Goal: Transaction & Acquisition: Purchase product/service

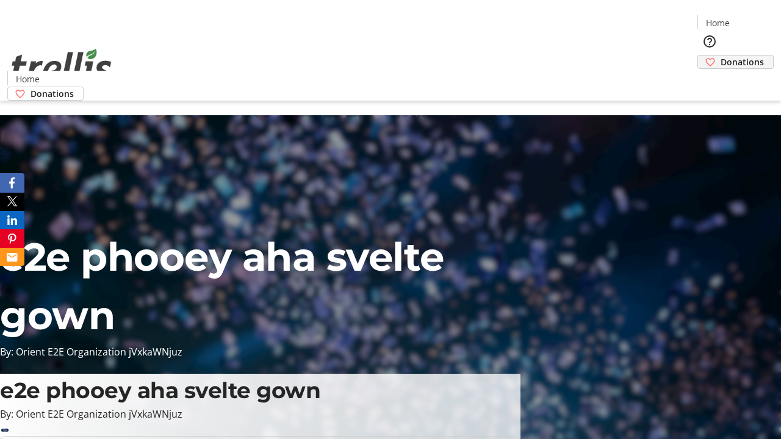
click at [720, 55] on span "Donations" at bounding box center [741, 61] width 43 height 13
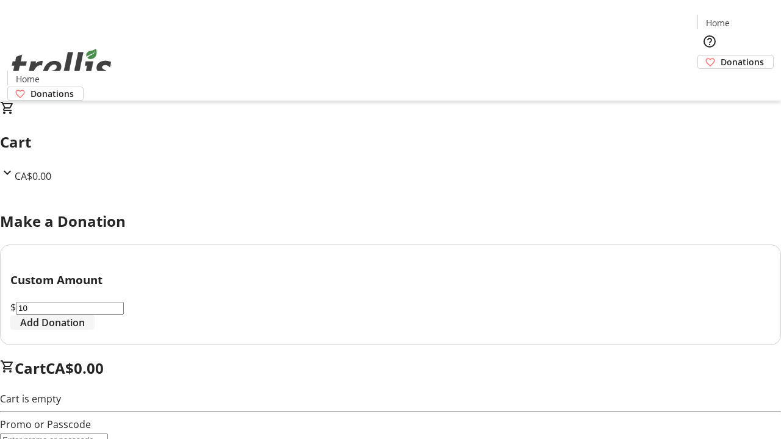
click at [85, 330] on span "Add Donation" at bounding box center [52, 322] width 65 height 15
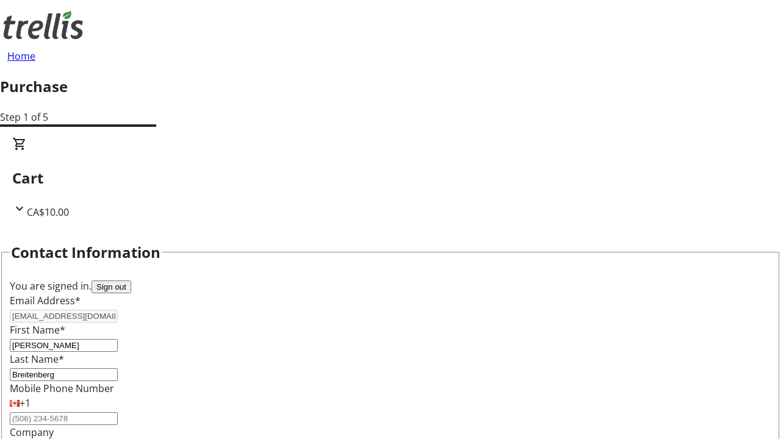
select select "BC"
select select "CA"
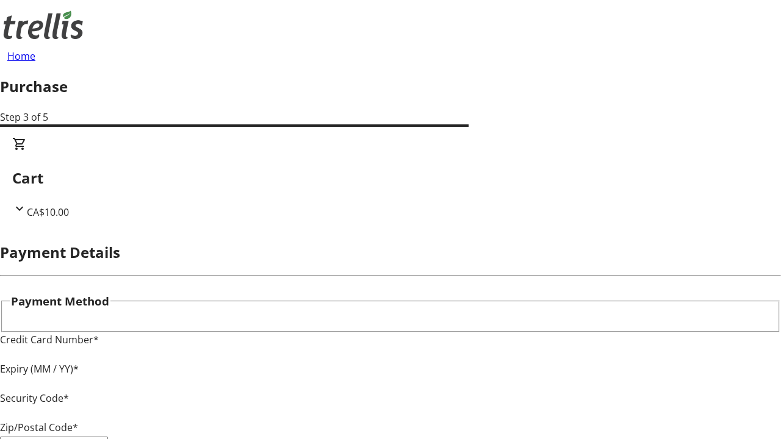
type input "V1Y 0C2"
